Goal: Navigation & Orientation: Find specific page/section

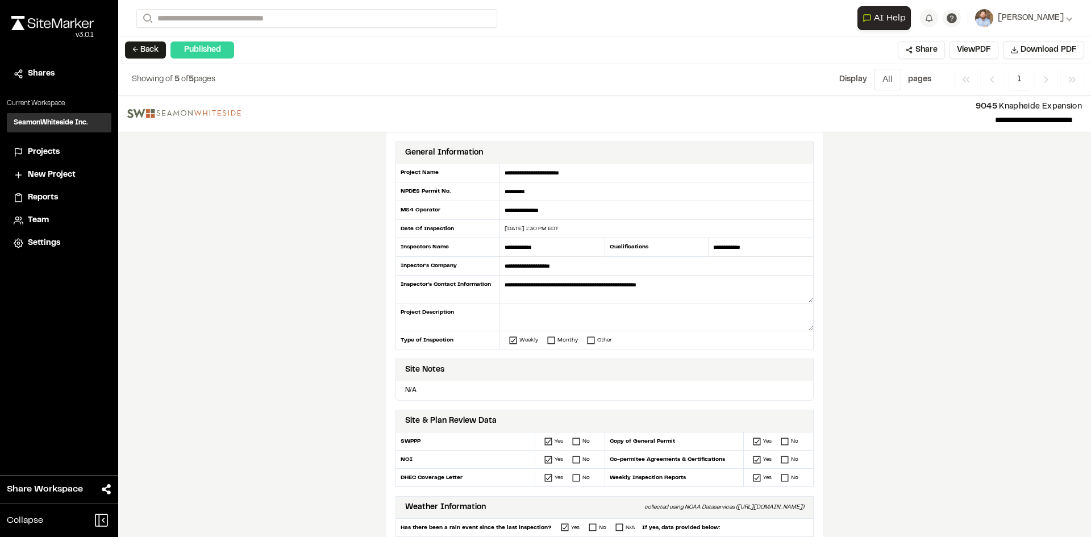
click at [48, 153] on span "Projects" at bounding box center [44, 152] width 32 height 13
